Goal: Task Accomplishment & Management: Use online tool/utility

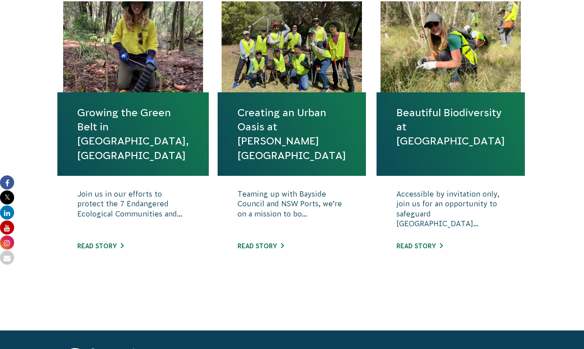
scroll to position [337, 0]
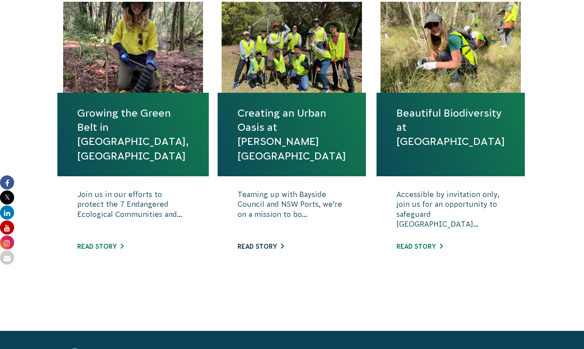
click at [265, 249] on link "Read story" at bounding box center [260, 246] width 46 height 7
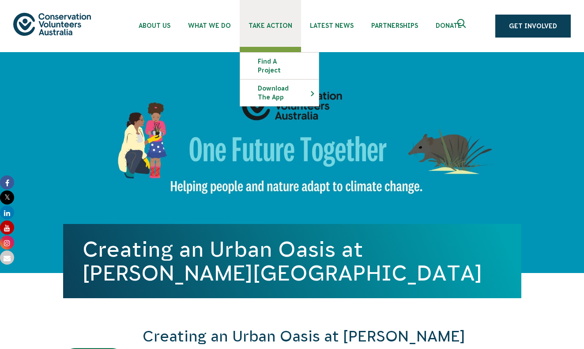
click at [264, 30] on link "Take Action" at bounding box center [270, 23] width 61 height 47
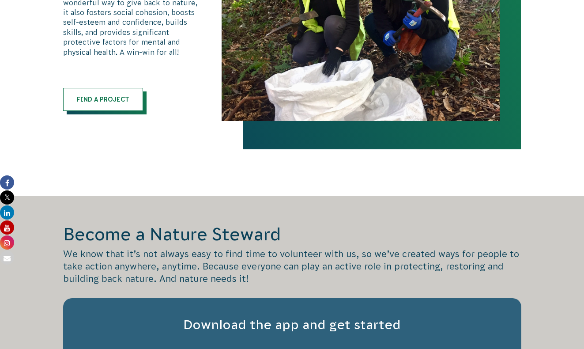
scroll to position [561, 0]
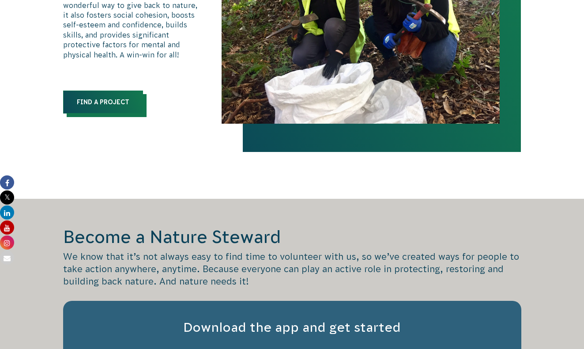
click at [105, 107] on link "Find a Project" at bounding box center [103, 101] width 80 height 23
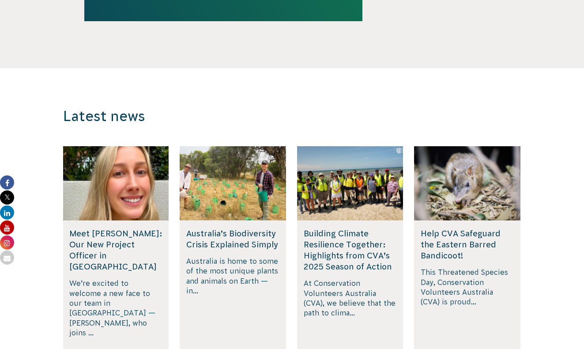
scroll to position [1631, 0]
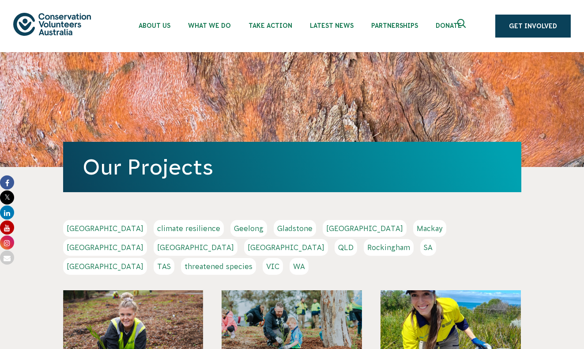
click at [237, 239] on link "[GEOGRAPHIC_DATA]" at bounding box center [196, 247] width 84 height 17
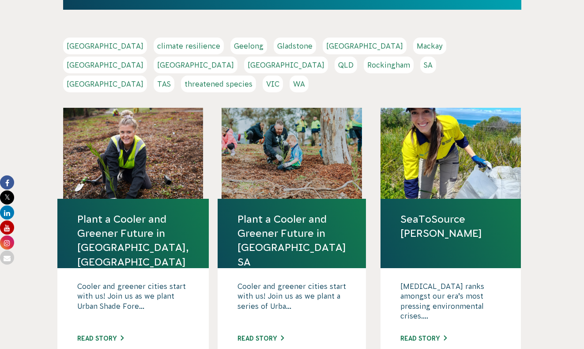
scroll to position [177, 0]
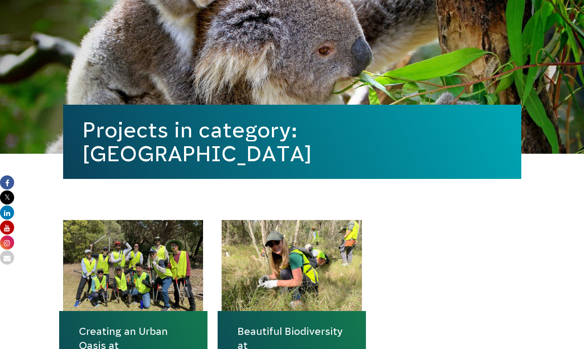
scroll to position [108, 0]
